Goal: Information Seeking & Learning: Check status

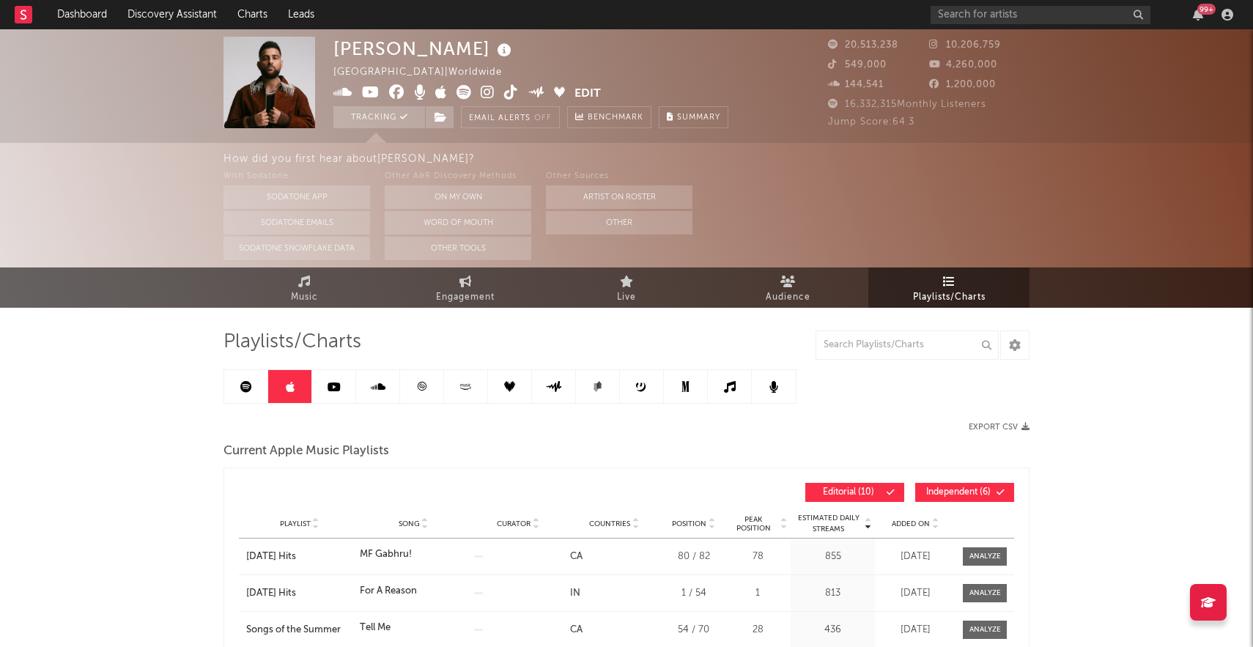
click at [933, 306] on link "Playlists/Charts" at bounding box center [949, 288] width 161 height 40
click at [937, 291] on span "Playlists/Charts" at bounding box center [949, 298] width 73 height 18
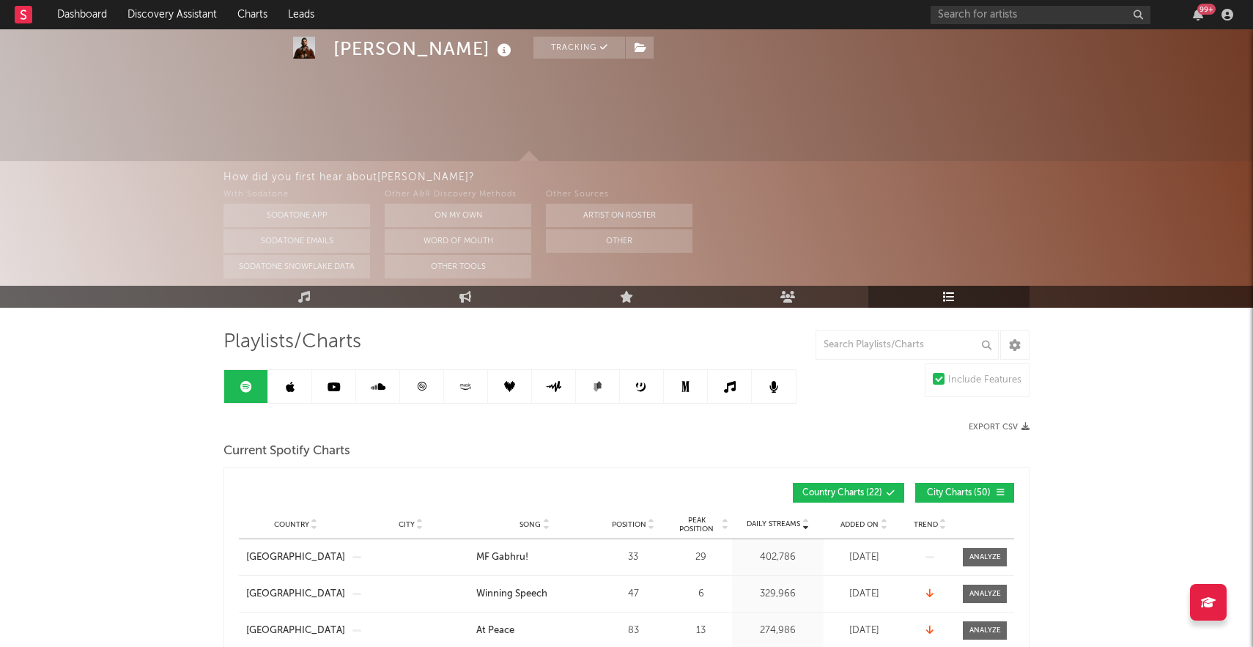
scroll to position [154, 0]
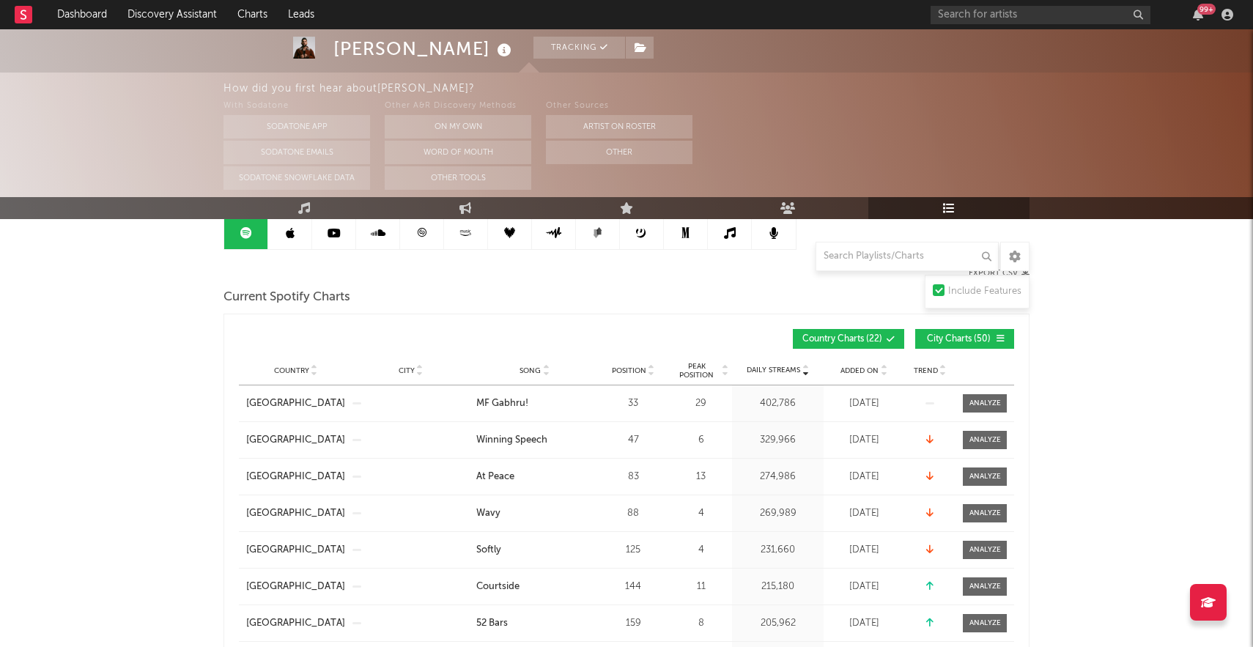
click at [935, 377] on div "Country City Song Position Peak Position Estimated Daily Streams Playlist Follo…" at bounding box center [626, 370] width 775 height 29
click at [935, 375] on span "Trend" at bounding box center [926, 370] width 24 height 9
click at [935, 366] on span "Trend" at bounding box center [926, 370] width 24 height 9
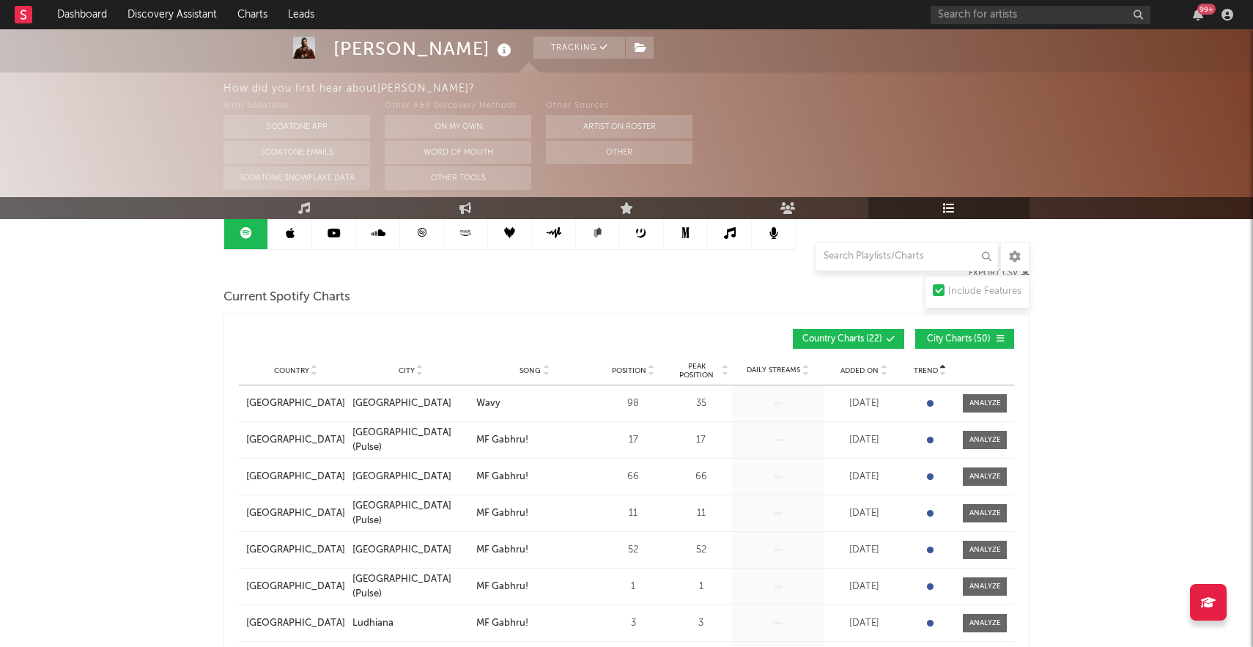
click at [881, 372] on icon at bounding box center [883, 374] width 7 height 6
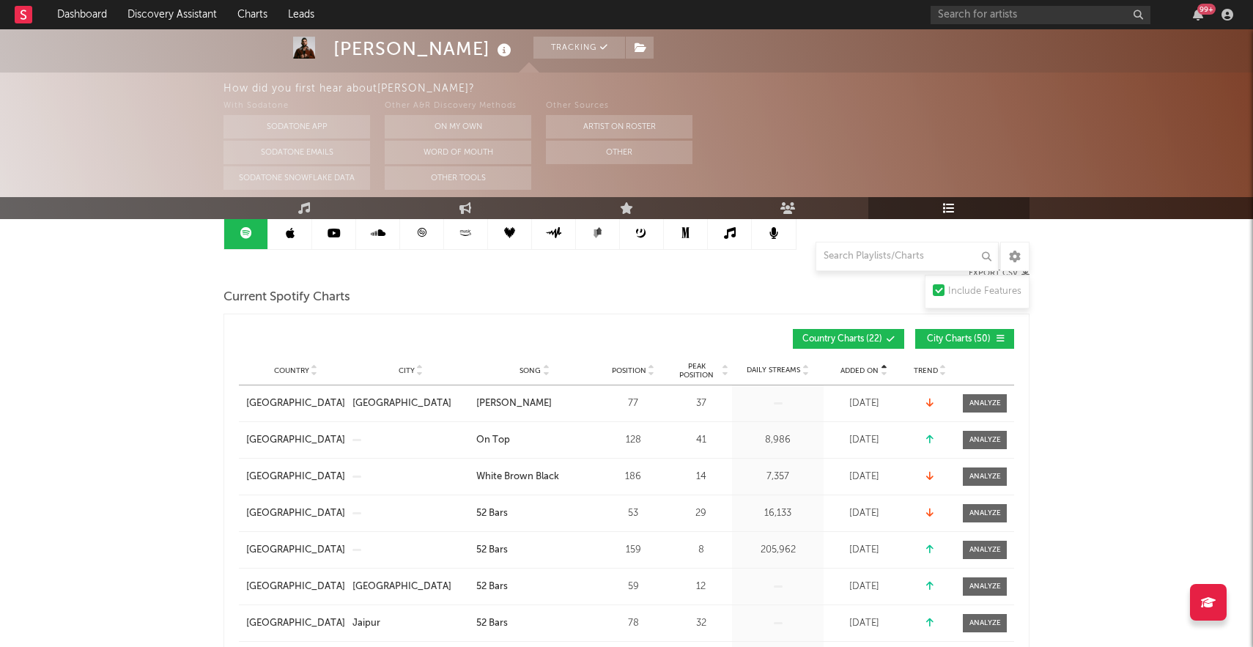
click at [881, 372] on icon at bounding box center [883, 374] width 7 height 6
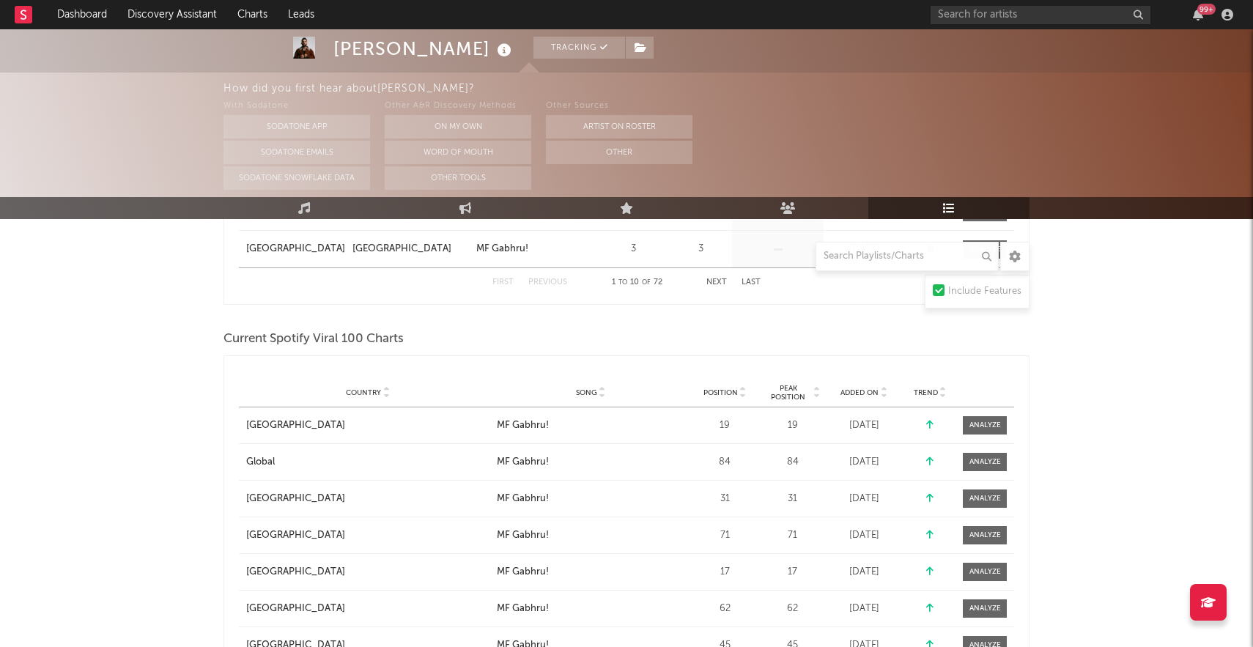
scroll to position [650, 0]
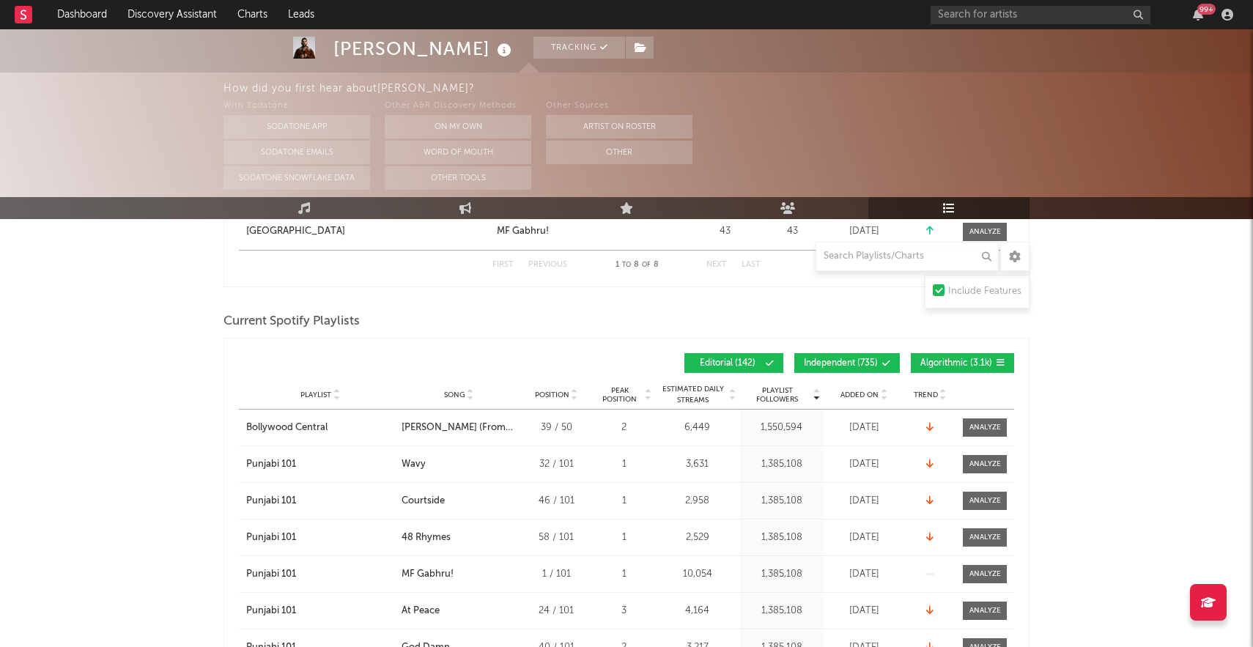
scroll to position [0, 0]
